Goal: Task Accomplishment & Management: Contribute content

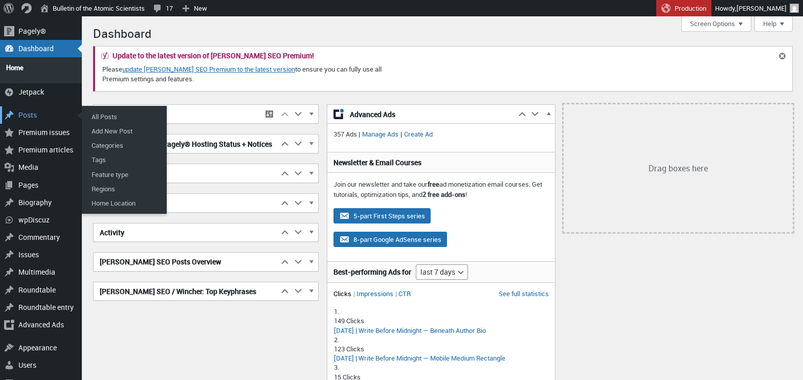
click at [30, 108] on div "Posts" at bounding box center [41, 114] width 82 height 17
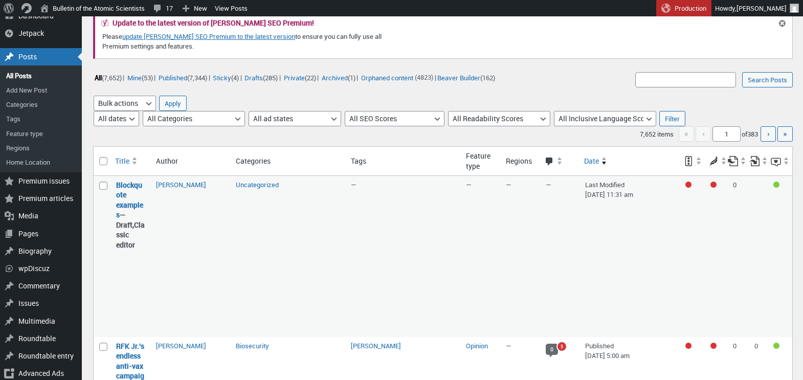
scroll to position [18, 0]
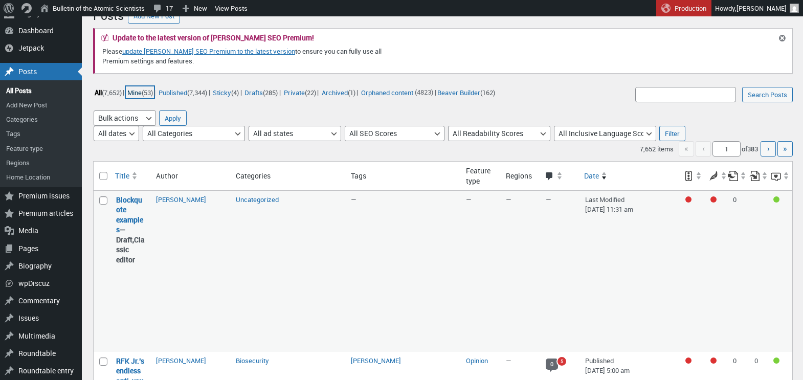
click at [138, 91] on link "Mine (53)" at bounding box center [140, 92] width 28 height 12
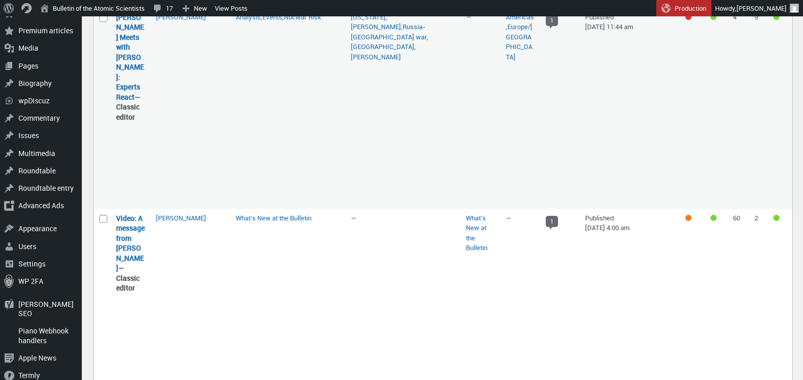
scroll to position [51, 0]
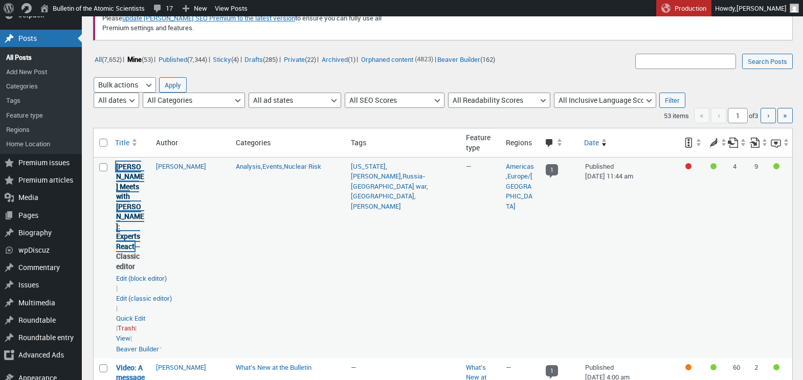
click at [124, 182] on link "Trump Meets with Putin: Experts React" at bounding box center [130, 207] width 28 height 90
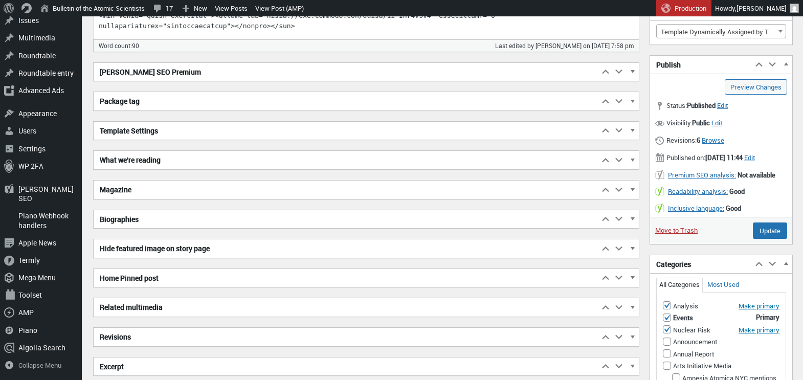
scroll to position [427, 0]
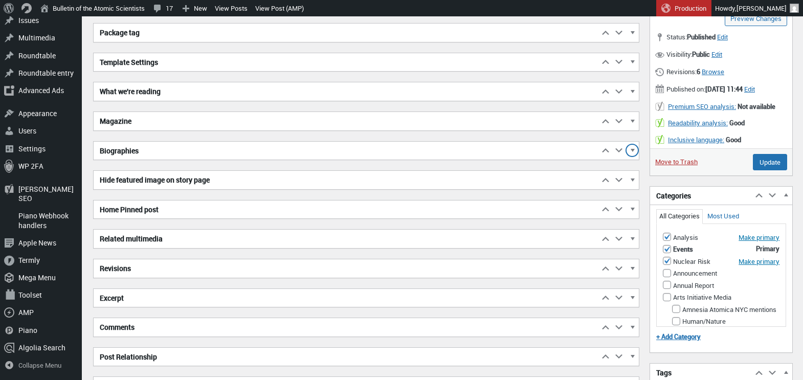
click at [632, 150] on span "button" at bounding box center [632, 151] width 10 height 9
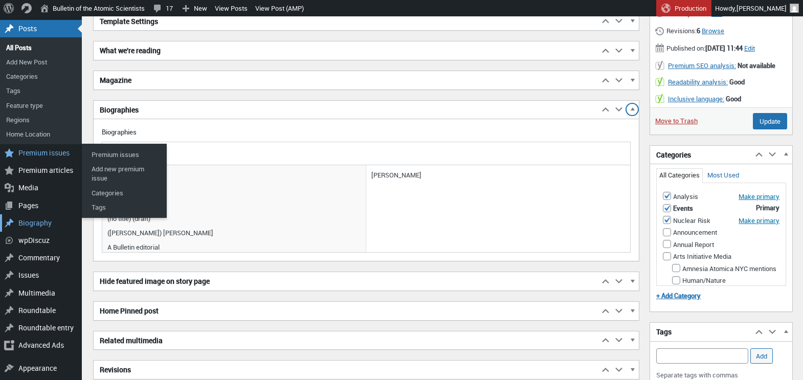
scroll to position [479, 0]
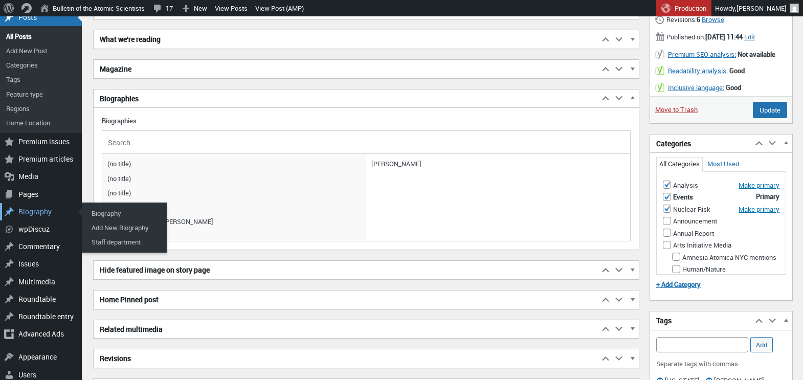
click at [33, 210] on div "Biography" at bounding box center [41, 211] width 82 height 17
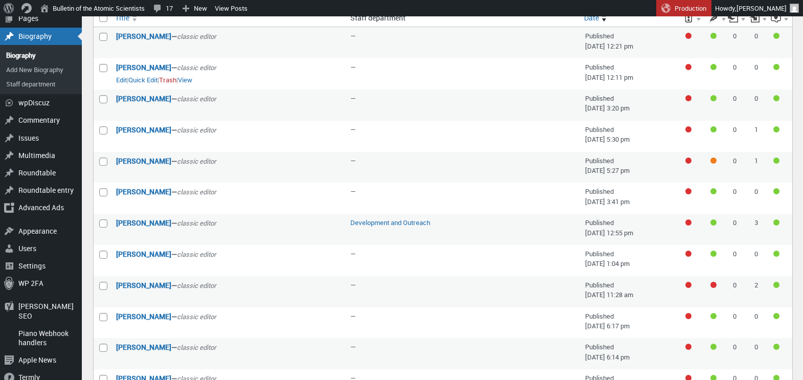
scroll to position [143, 0]
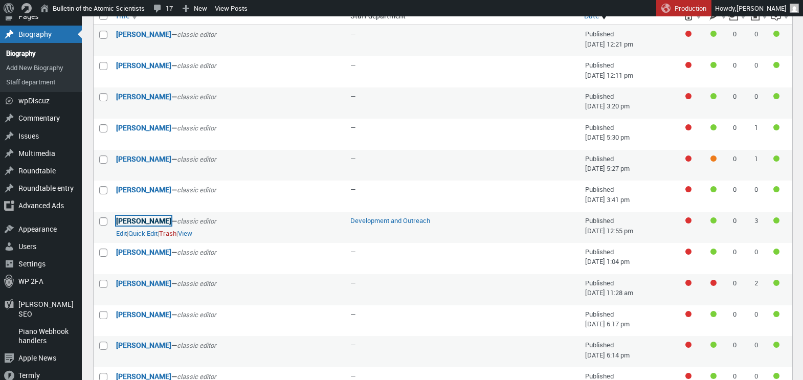
click at [135, 221] on link "[PERSON_NAME]" at bounding box center [143, 221] width 55 height 10
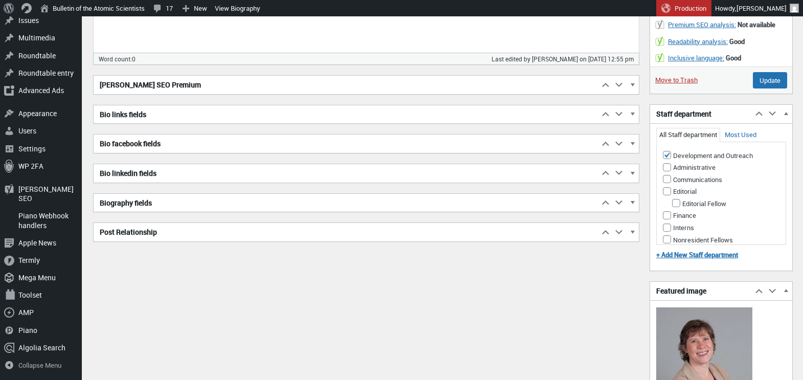
scroll to position [291, 0]
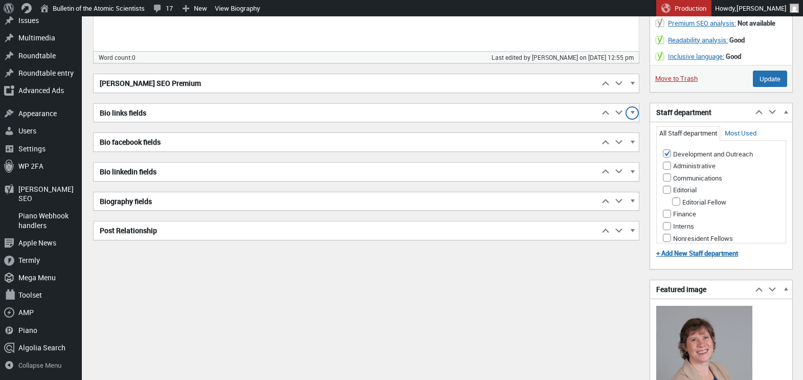
click at [631, 110] on span "button" at bounding box center [632, 114] width 10 height 9
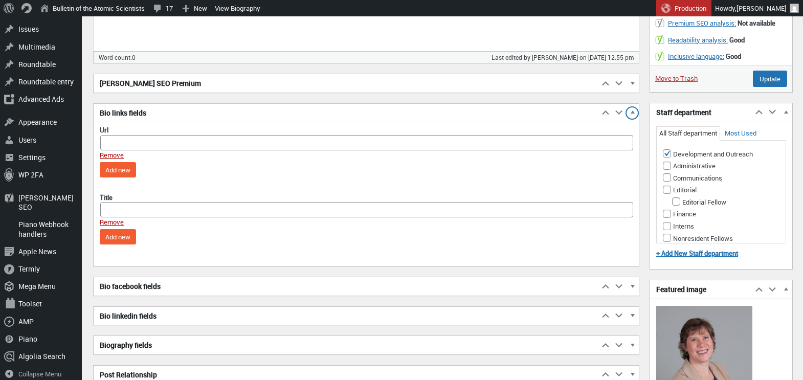
click at [631, 110] on span "button" at bounding box center [632, 114] width 10 height 9
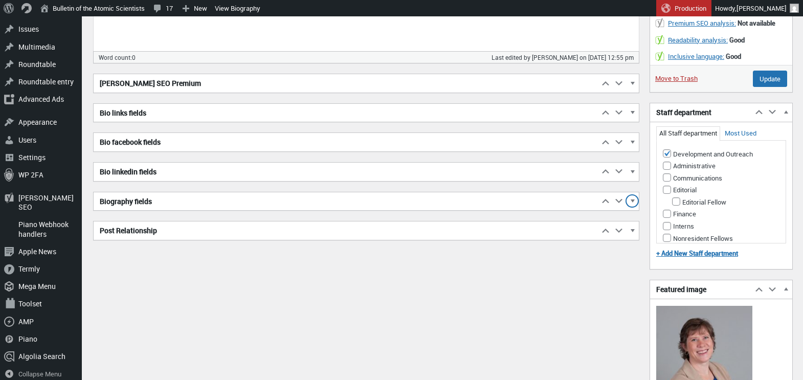
click at [633, 201] on span "button" at bounding box center [632, 202] width 10 height 9
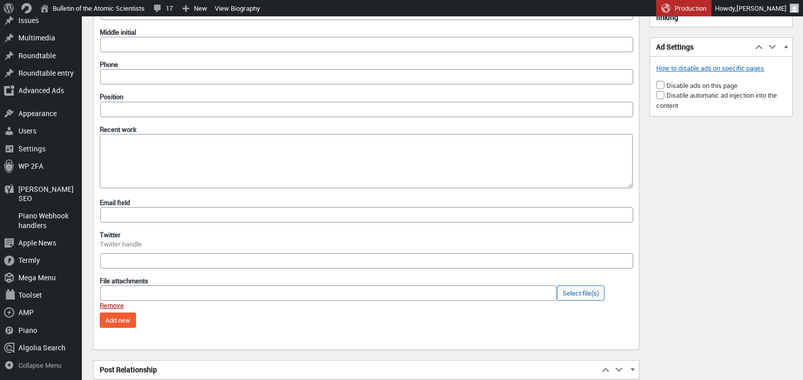
scroll to position [835, 0]
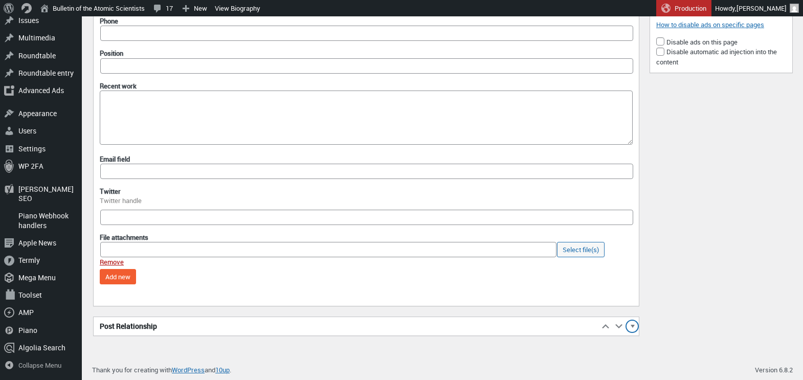
click at [633, 326] on span "button" at bounding box center [632, 327] width 10 height 9
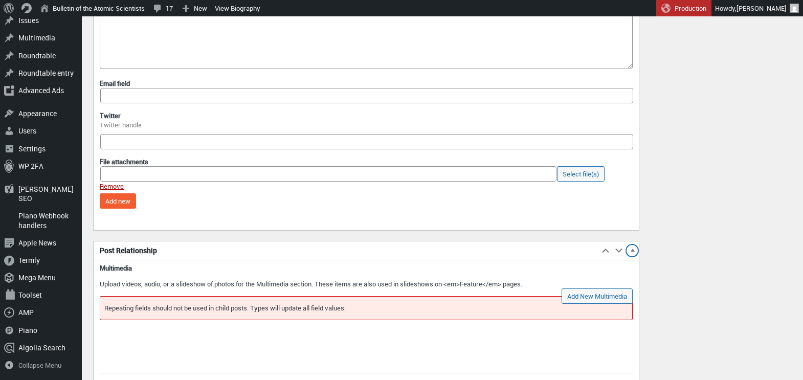
scroll to position [927, 0]
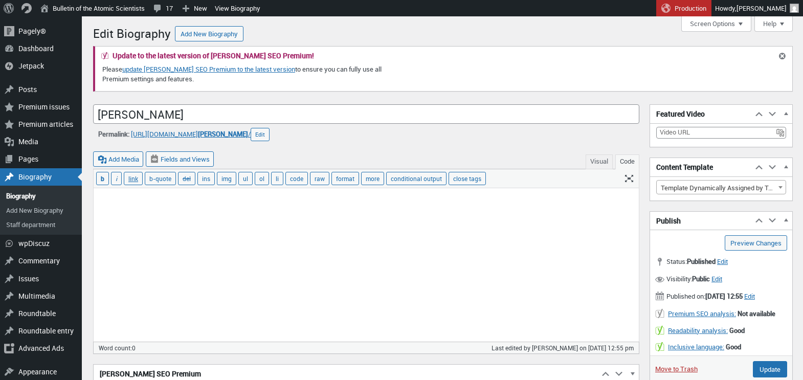
scroll to position [7, 0]
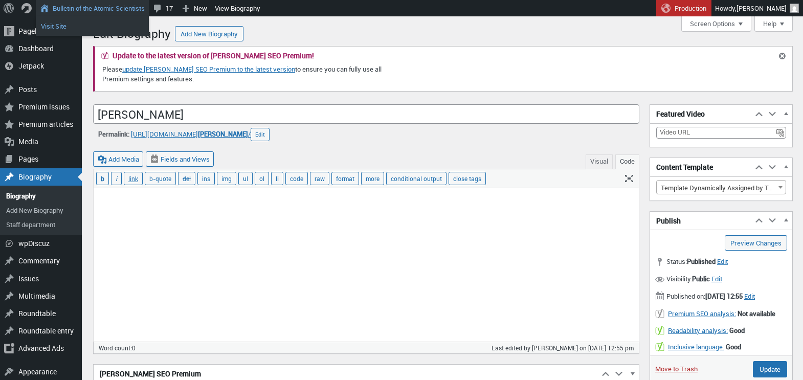
click at [68, 24] on link "Visit Site" at bounding box center [92, 25] width 113 height 13
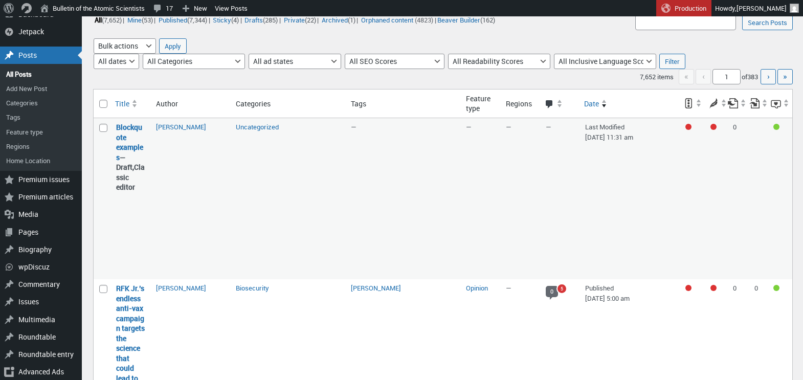
scroll to position [95, 0]
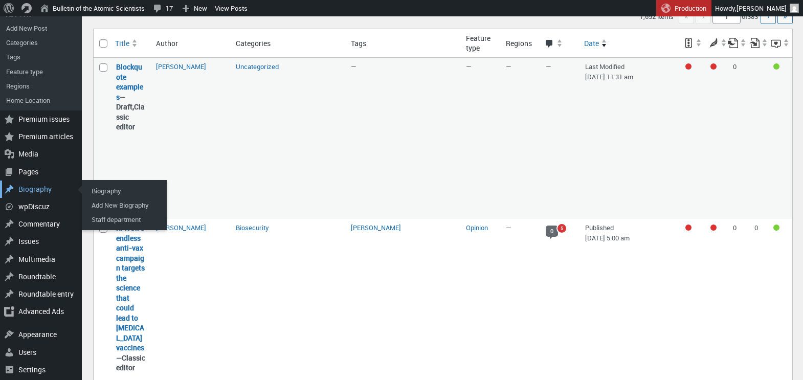
click at [36, 190] on div "Biography" at bounding box center [41, 189] width 82 height 17
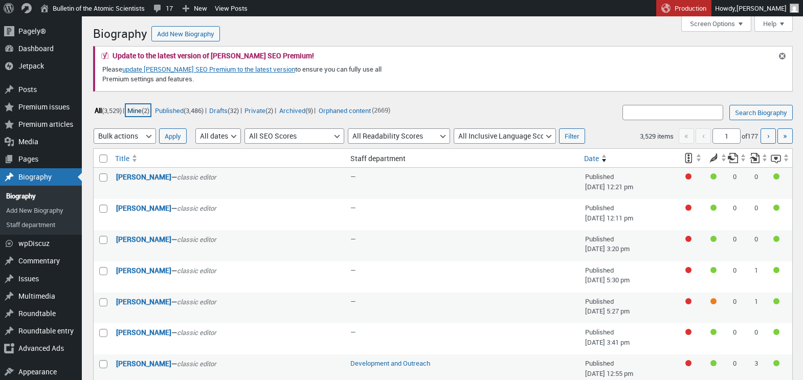
click at [142, 109] on link "Mine (2)" at bounding box center [138, 110] width 25 height 12
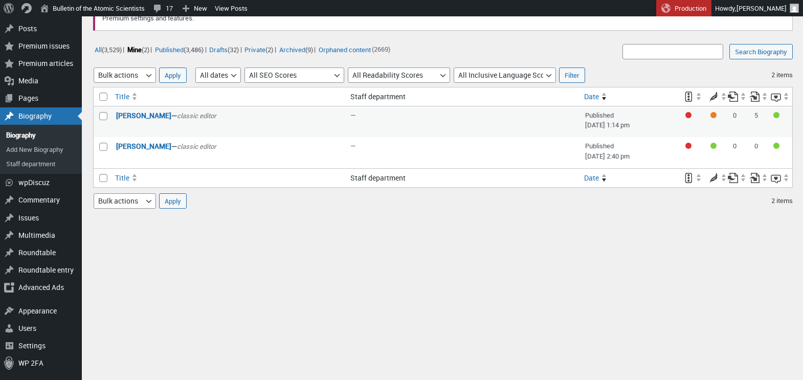
scroll to position [62, 0]
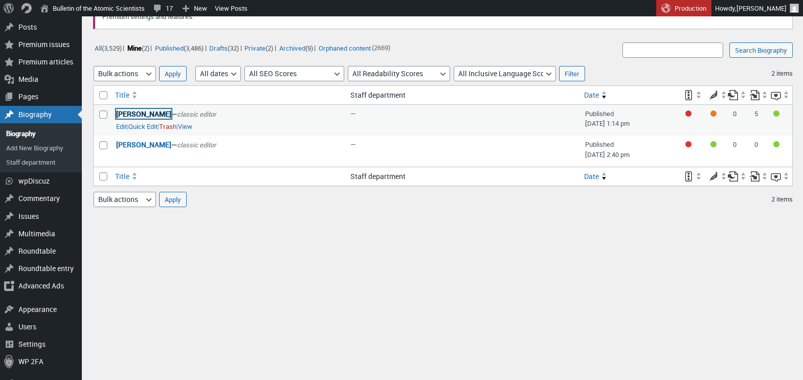
click at [148, 115] on link "[PERSON_NAME]" at bounding box center [143, 114] width 55 height 10
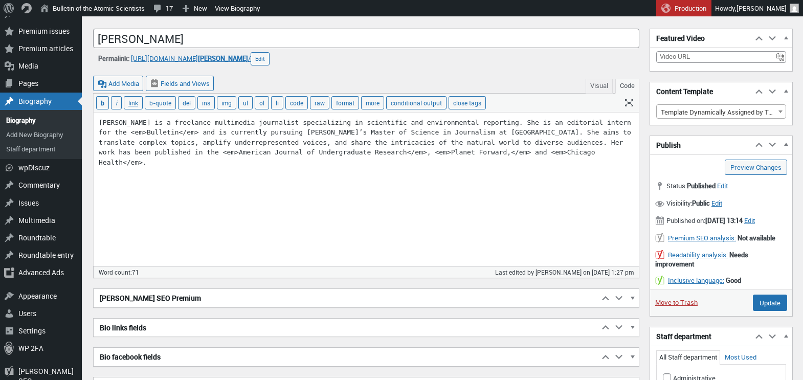
scroll to position [46, 0]
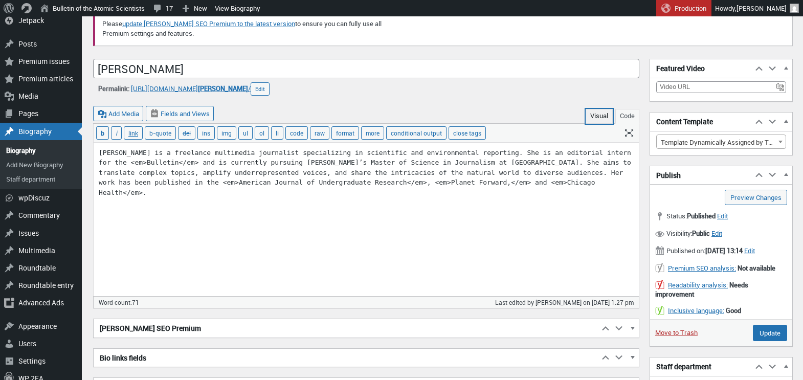
click at [598, 116] on button "Visual" at bounding box center [599, 116] width 27 height 15
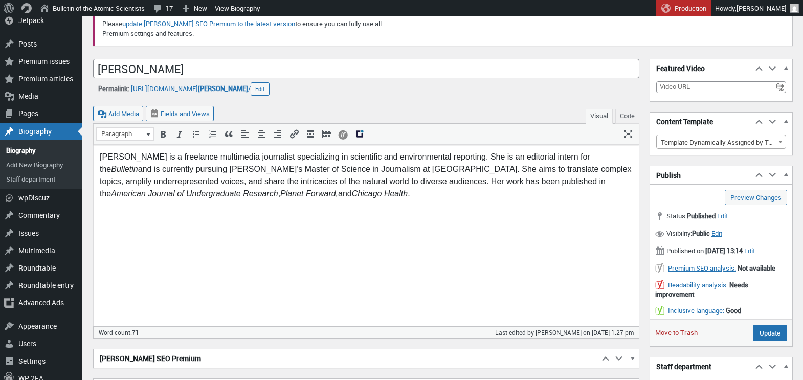
scroll to position [0, 0]
type textarea "Frances Mack is a freelance multimedia journalist specializing in scientific an…"
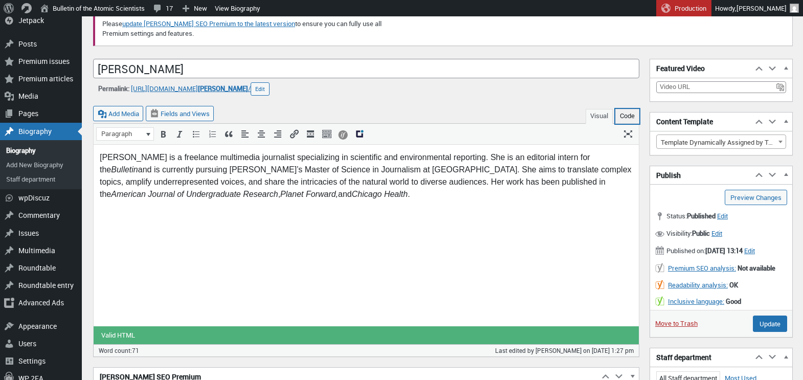
click at [629, 116] on button "Code" at bounding box center [627, 116] width 24 height 15
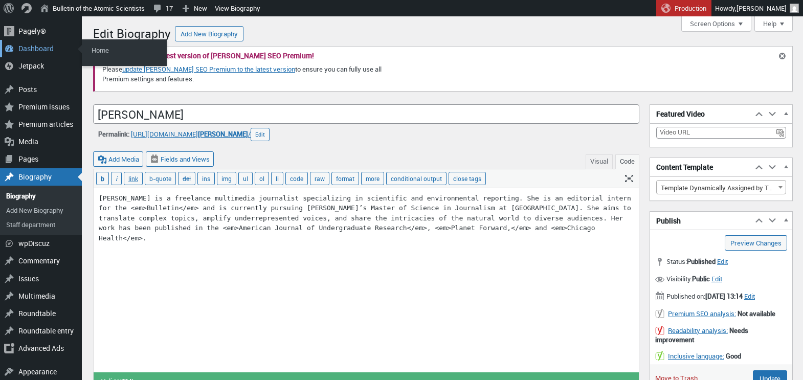
click at [30, 46] on div "Dashboard" at bounding box center [41, 48] width 82 height 17
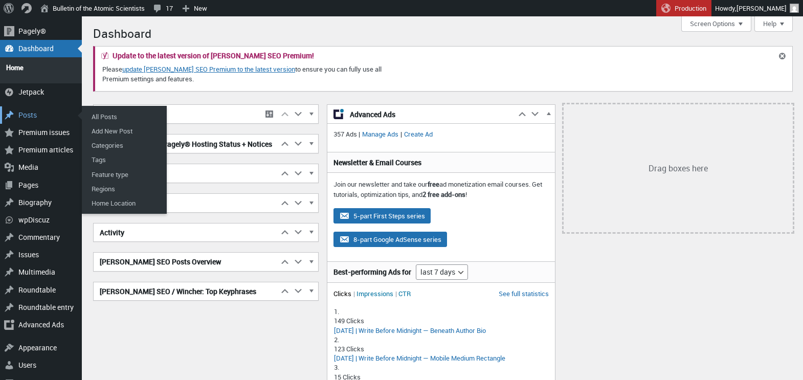
click at [22, 113] on div "Posts" at bounding box center [41, 114] width 82 height 17
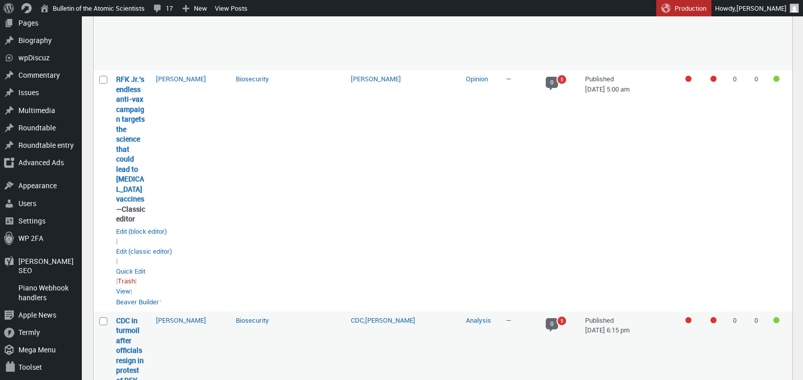
scroll to position [241, 0]
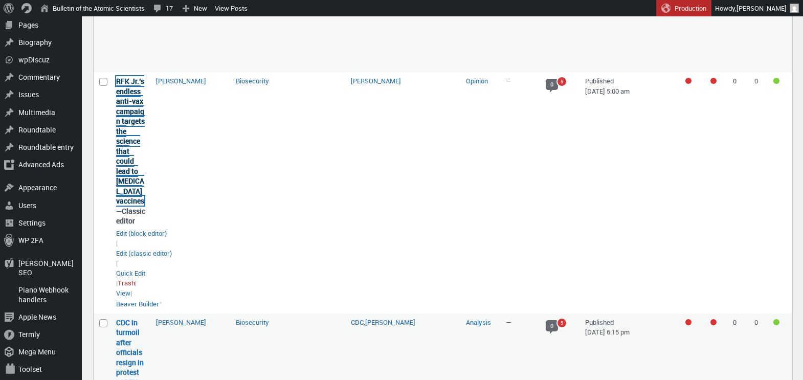
click link "RFK Jr.’s endless anti-vax campaign targets the science that could lead to [MED…"
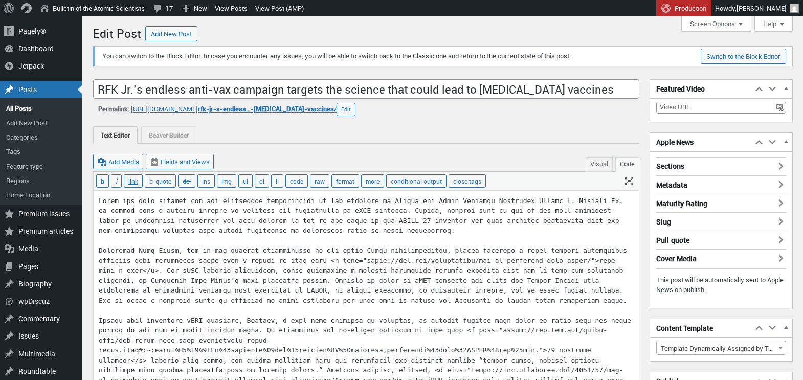
scroll to position [7, 0]
click at [25, 84] on div "Posts" at bounding box center [41, 89] width 82 height 17
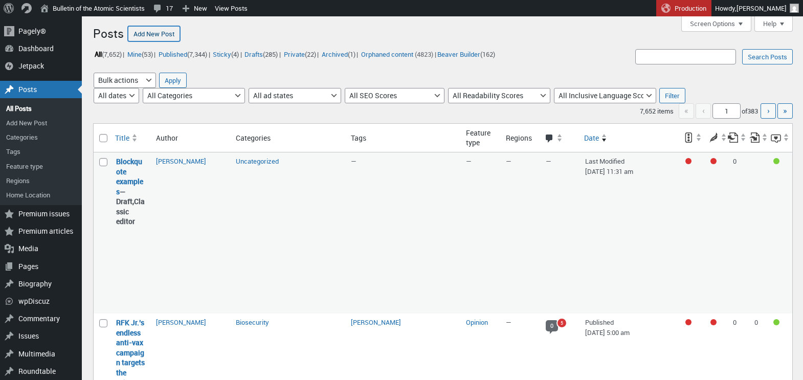
click at [147, 32] on link "Add New Post" at bounding box center [154, 33] width 52 height 15
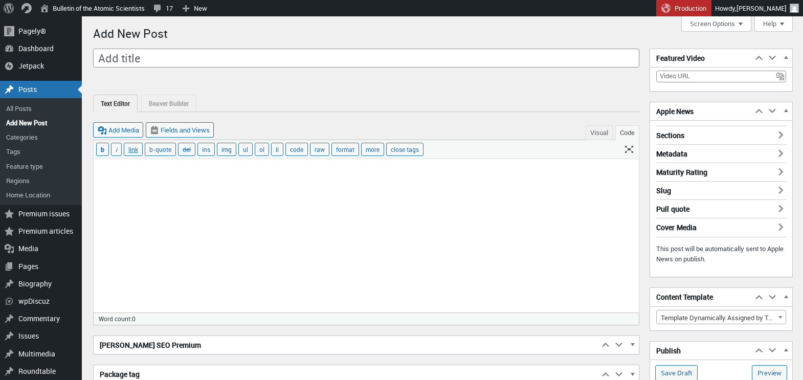
scroll to position [7, 0]
click at [234, 60] on input "Add title" at bounding box center [366, 58] width 546 height 19
type input "Test"
click at [283, 79] on div at bounding box center [366, 78] width 546 height 13
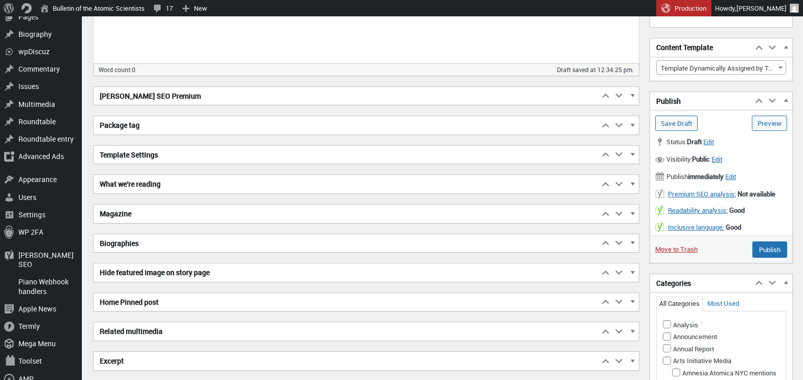
scroll to position [0, 0]
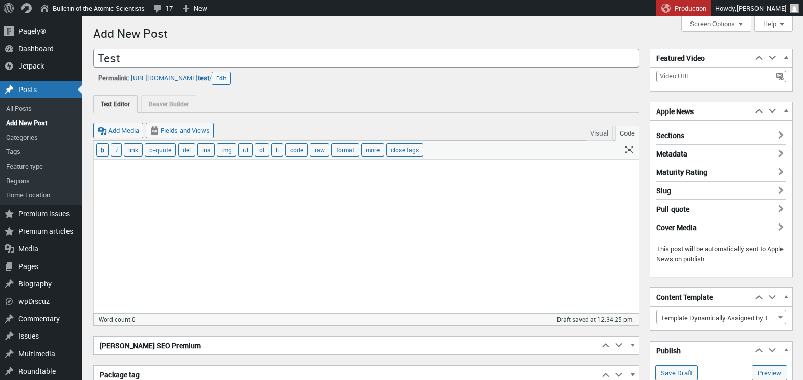
click at [338, 198] on textarea at bounding box center [366, 236] width 545 height 153
click at [350, 105] on div "Text Editor Beaver Builder" at bounding box center [366, 103] width 546 height 17
click at [24, 107] on link "All Posts" at bounding box center [41, 108] width 82 height 14
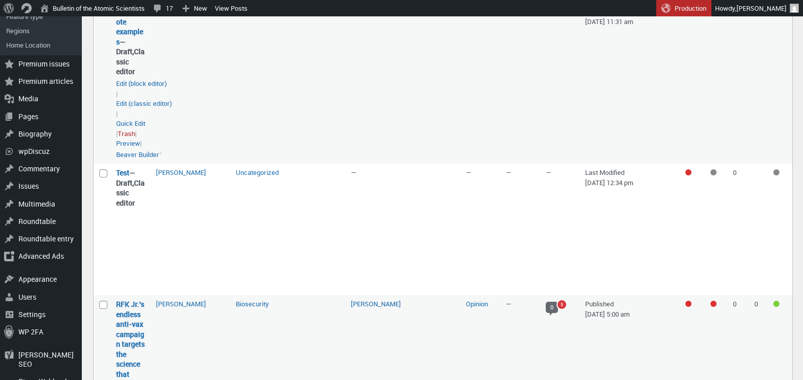
scroll to position [152, 0]
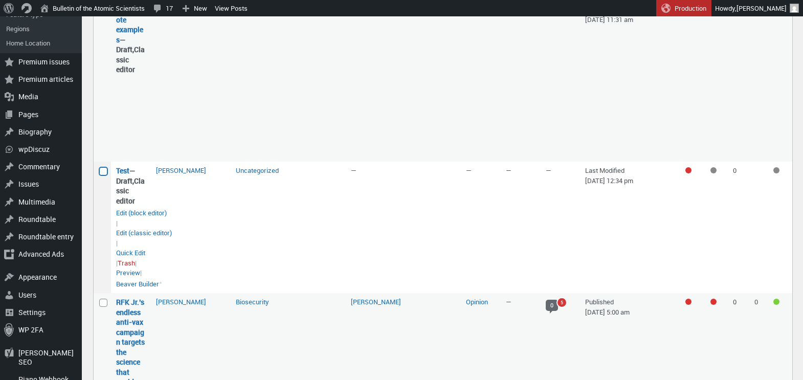
click at [102, 172] on input "Select Test" at bounding box center [103, 171] width 8 height 8
checkbox input "true"
click at [129, 264] on link "Trash" at bounding box center [126, 263] width 17 height 10
